Goal: Task Accomplishment & Management: Manage account settings

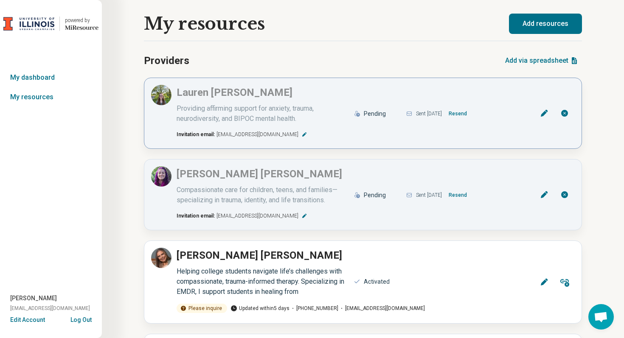
click at [469, 117] on button "Resend" at bounding box center [457, 114] width 25 height 14
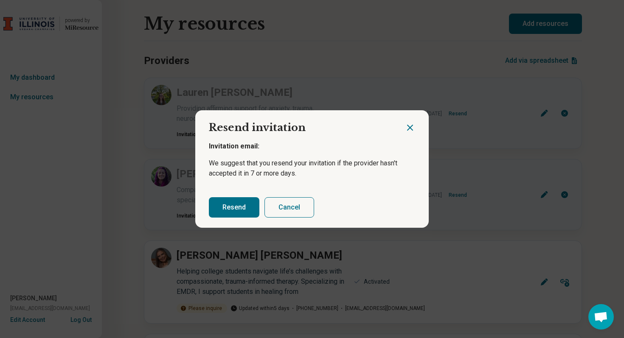
click at [233, 210] on button "Resend" at bounding box center [234, 207] width 50 height 20
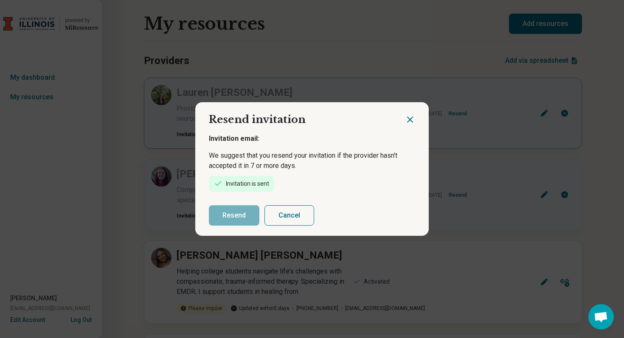
click at [411, 121] on icon "Close dialog" at bounding box center [409, 119] width 5 height 5
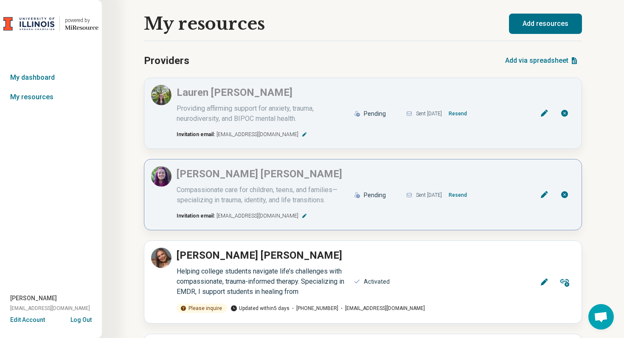
click at [464, 196] on button "Resend" at bounding box center [457, 195] width 25 height 14
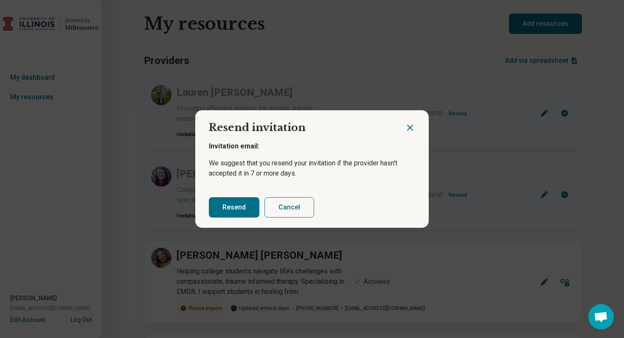
click at [244, 206] on button "Resend" at bounding box center [234, 207] width 50 height 20
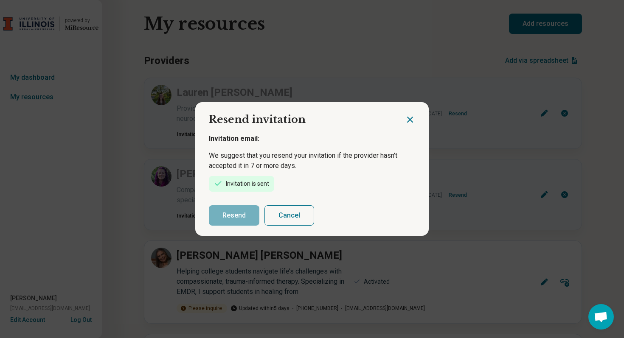
click at [407, 115] on icon "Close dialog" at bounding box center [410, 120] width 10 height 10
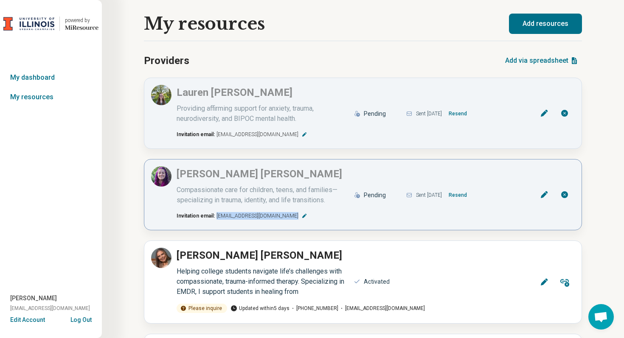
drag, startPoint x: 215, startPoint y: 216, endPoint x: 284, endPoint y: 215, distance: 68.7
click at [284, 215] on span "[EMAIL_ADDRESS][DOMAIN_NAME]" at bounding box center [257, 216] width 82 height 8
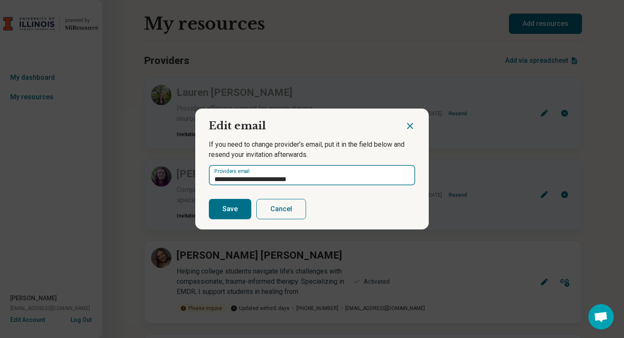
click at [327, 177] on input "**********" at bounding box center [312, 175] width 206 height 20
click at [285, 210] on button "Cancel" at bounding box center [281, 209] width 50 height 20
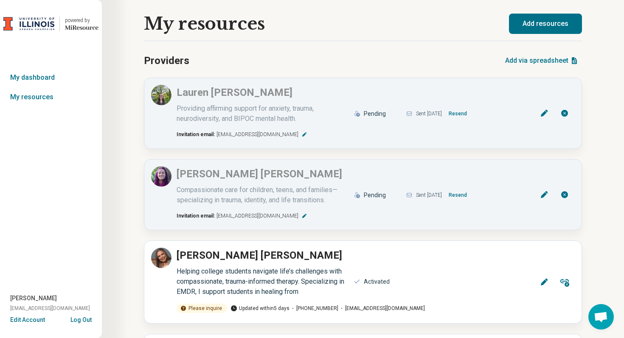
click at [82, 320] on button "Log Out" at bounding box center [80, 319] width 21 height 7
